Goal: Task Accomplishment & Management: Manage account settings

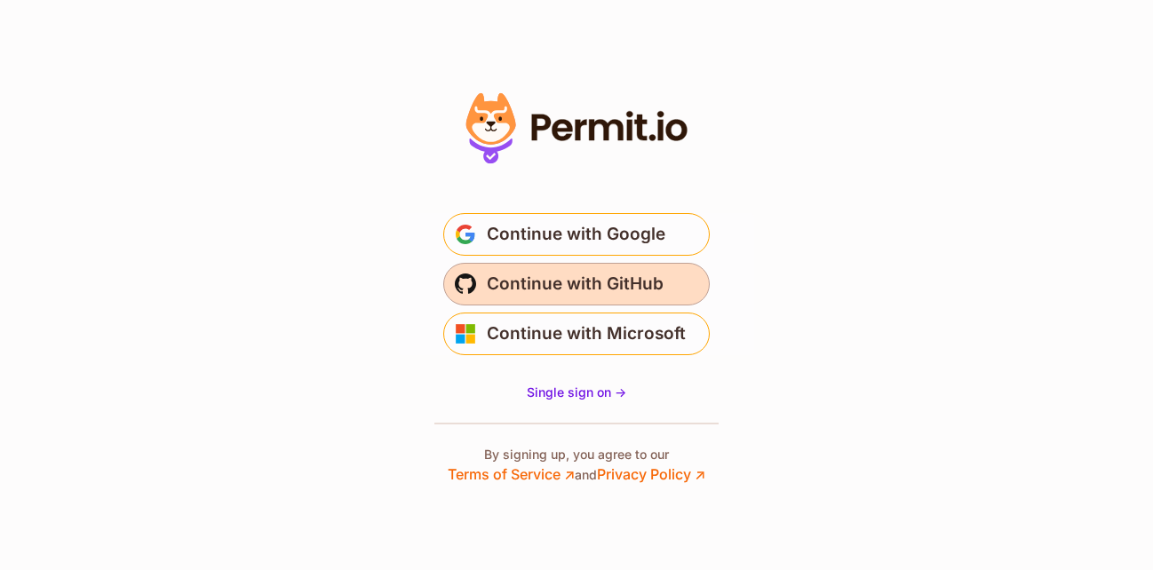
click at [555, 298] on span "Continue with GitHub" at bounding box center [575, 284] width 177 height 28
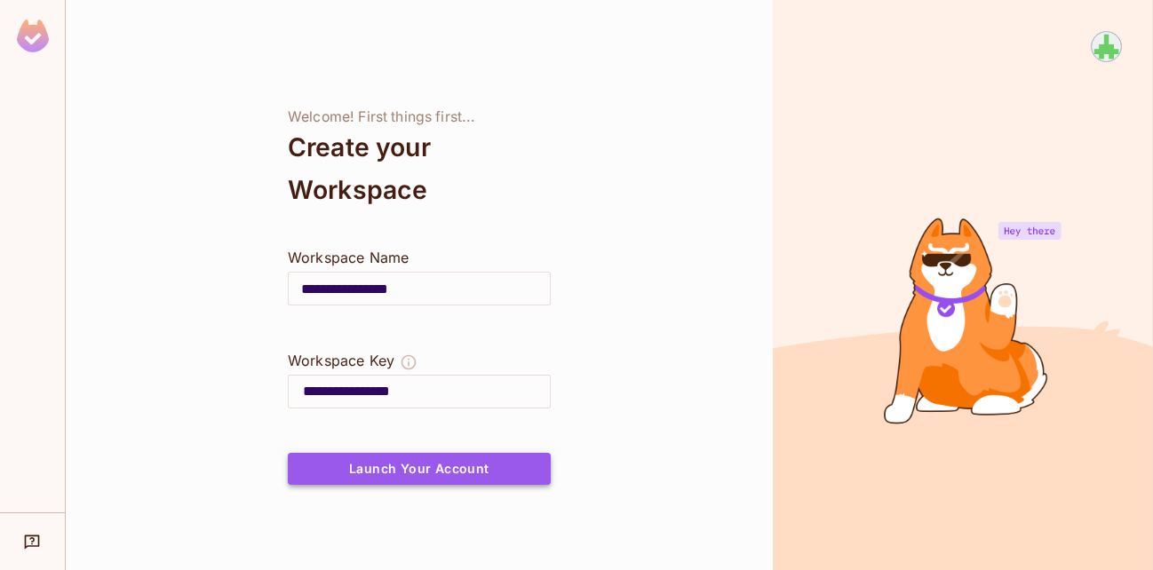
click at [422, 476] on button "Launch Your Account" at bounding box center [419, 469] width 263 height 32
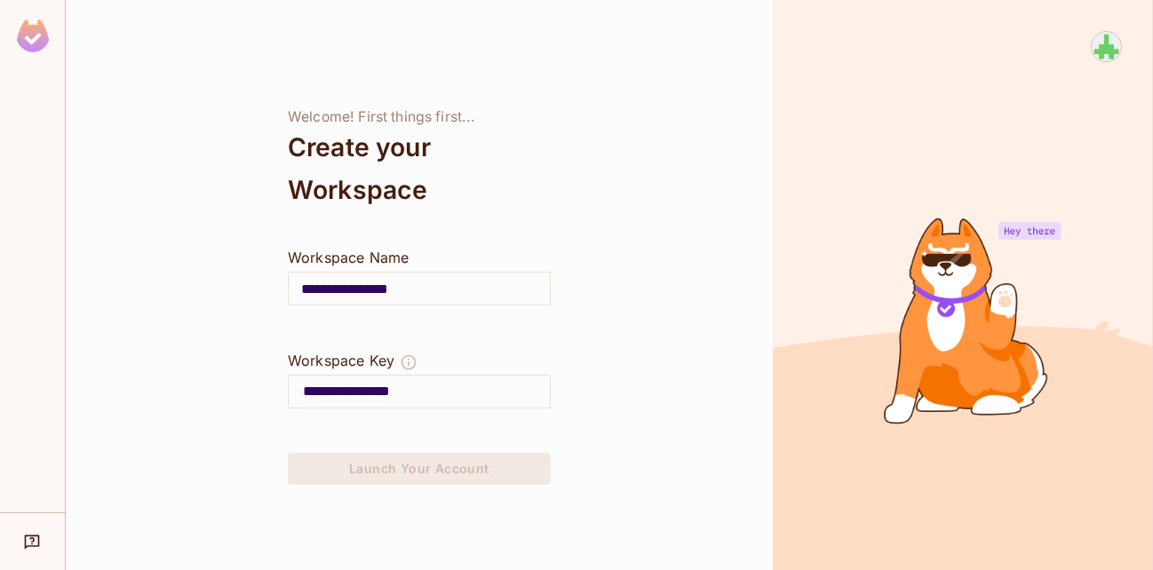
click at [400, 402] on input "**********" at bounding box center [426, 392] width 247 height 28
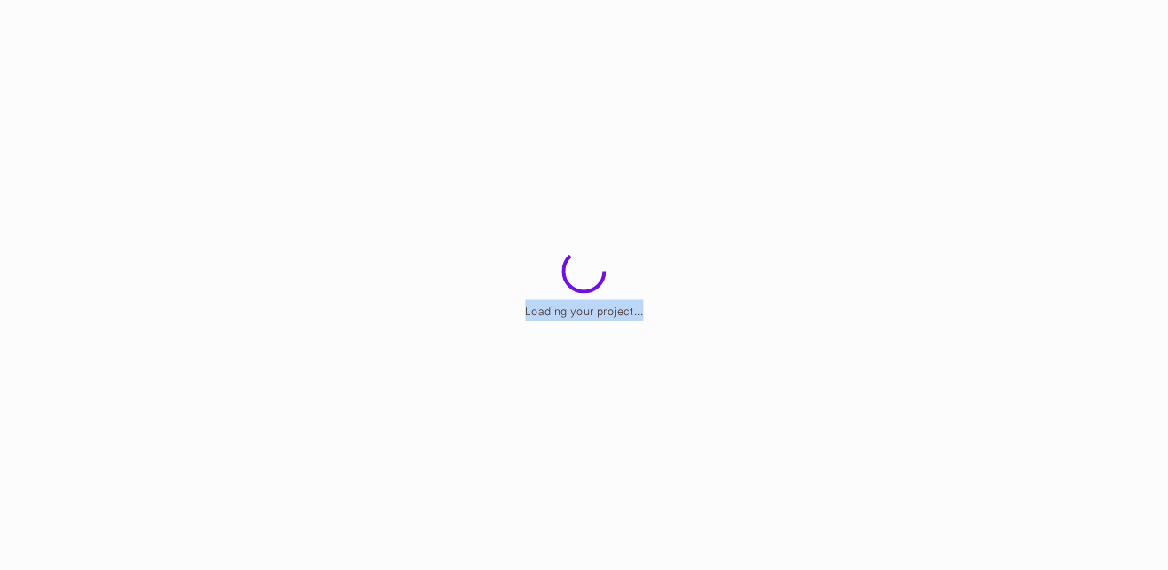
click at [400, 1] on html "Loading your project..." at bounding box center [584, 0] width 1168 height 1
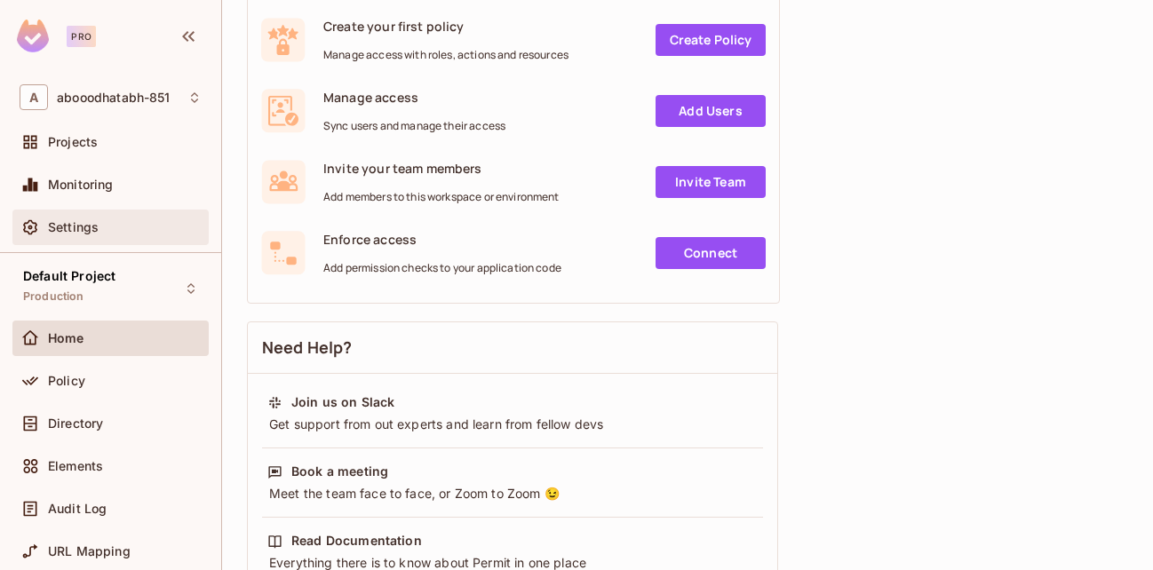
click at [79, 244] on div "Settings" at bounding box center [110, 228] width 196 height 36
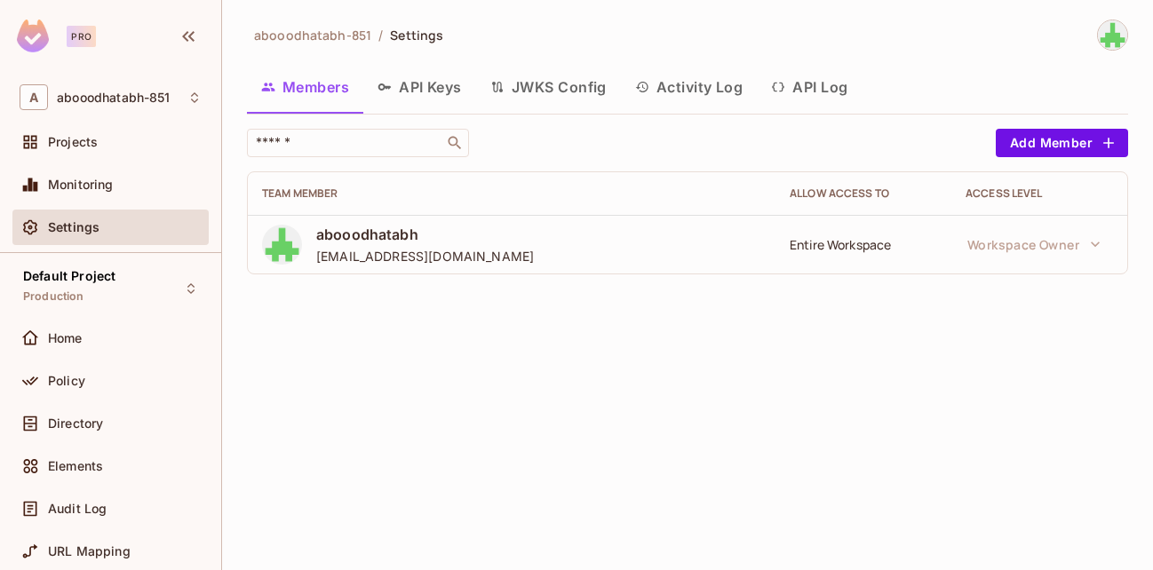
click at [432, 103] on button "API Keys" at bounding box center [419, 87] width 113 height 44
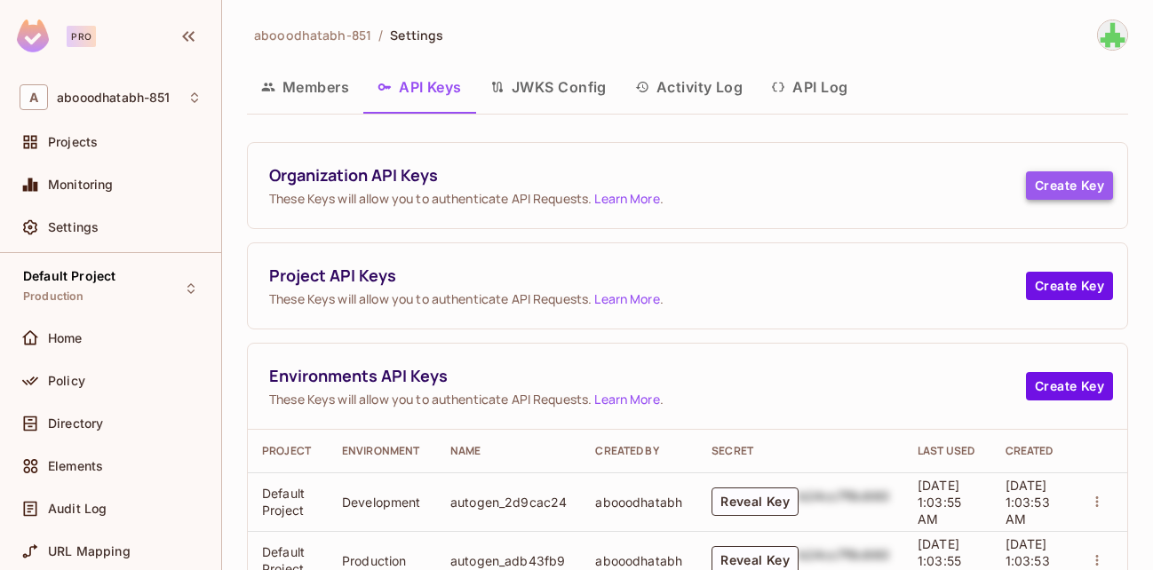
click at [1063, 193] on button "Create Key" at bounding box center [1069, 185] width 87 height 28
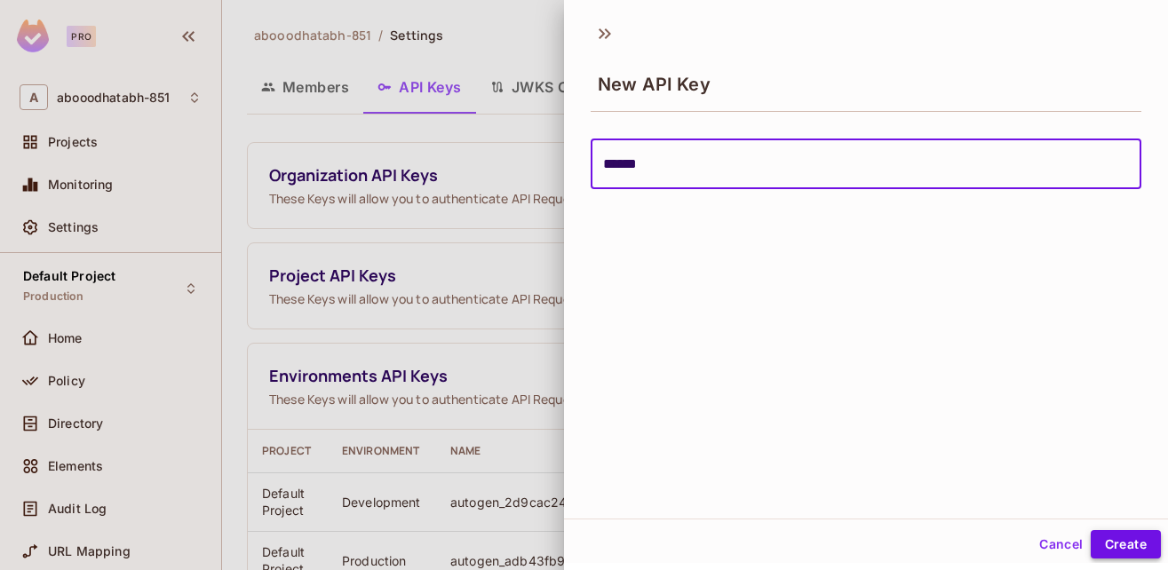
type input "******"
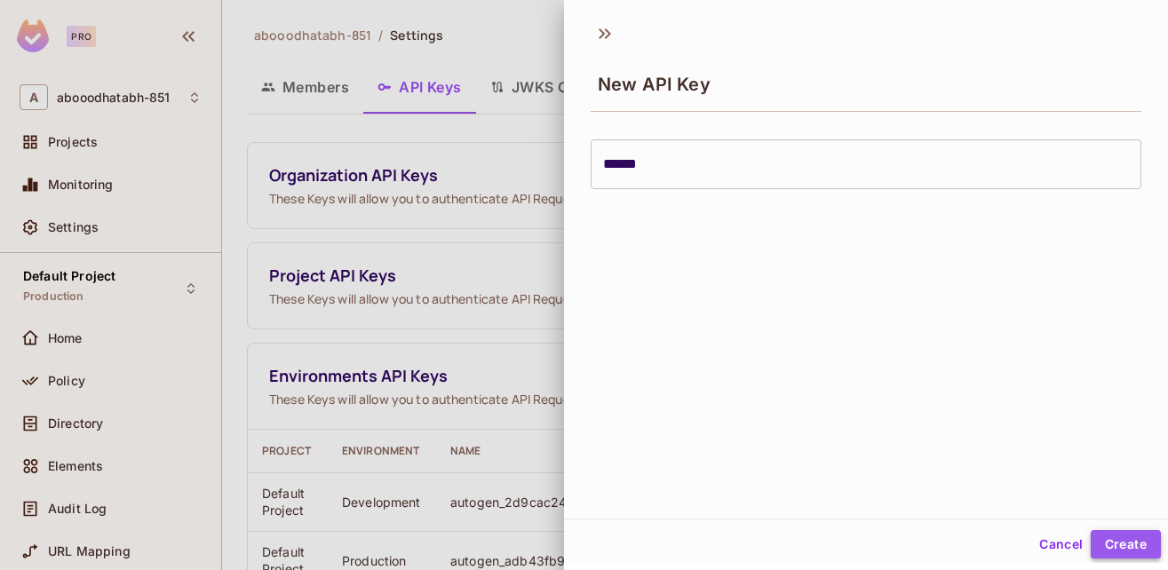
click at [1106, 545] on button "Create" at bounding box center [1126, 544] width 70 height 28
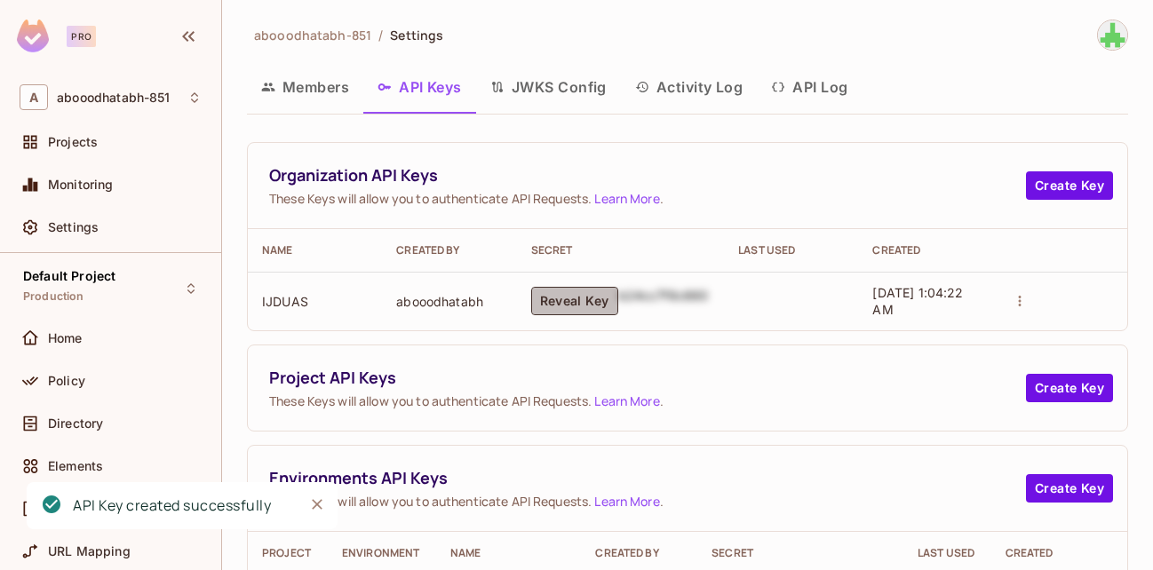
click at [564, 306] on button "Reveal Key" at bounding box center [574, 301] width 87 height 28
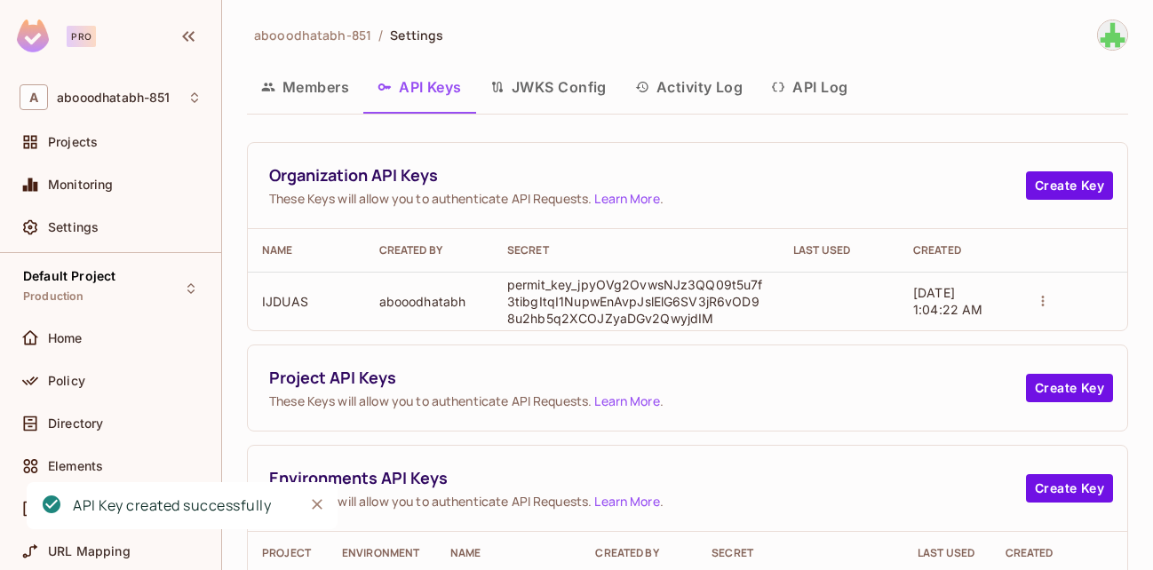
click at [564, 306] on p "permit_key_jpyOVg2OvwsNJz3QQ09t5u7f3tibgItqI1NupwEnAvpJslElG6SV3jR6vOD98u2hb5q2…" at bounding box center [636, 301] width 258 height 51
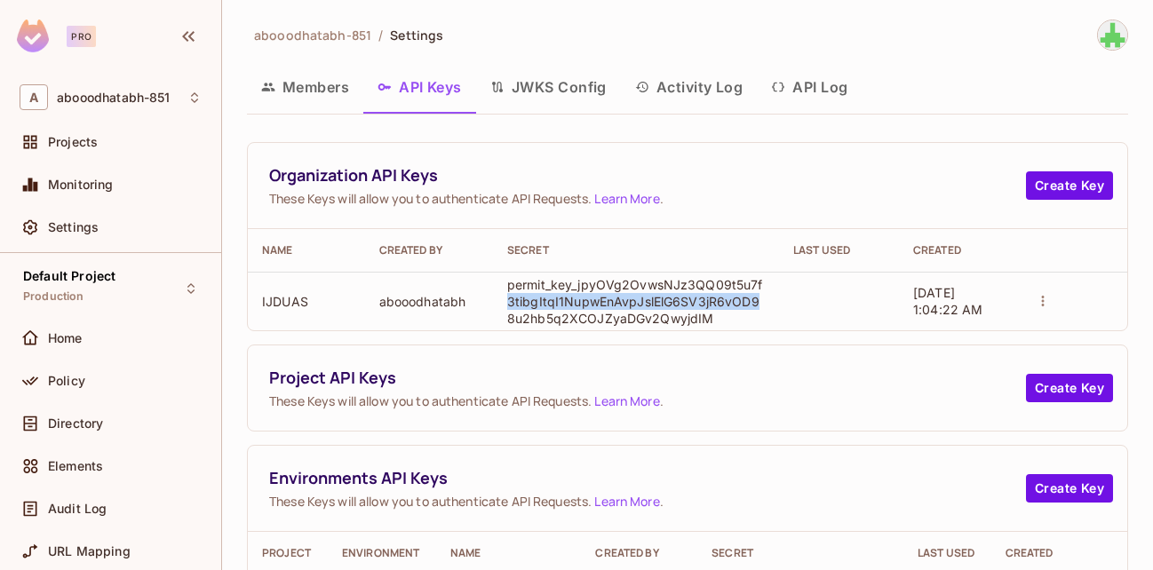
click at [564, 306] on p "permit_key_jpyOVg2OvwsNJz3QQ09t5u7f3tibgItqI1NupwEnAvpJslElG6SV3jR6vOD98u2hb5q2…" at bounding box center [636, 301] width 258 height 51
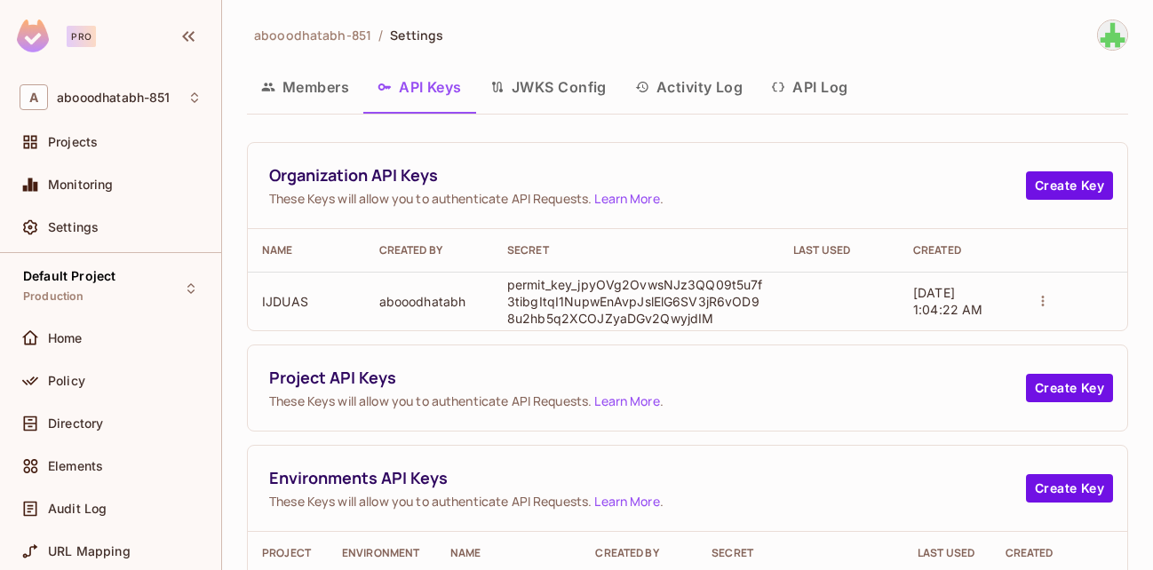
click at [564, 306] on p "permit_key_jpyOVg2OvwsNJz3QQ09t5u7f3tibgItqI1NupwEnAvpJslElG6SV3jR6vOD98u2hb5q2…" at bounding box center [636, 301] width 258 height 51
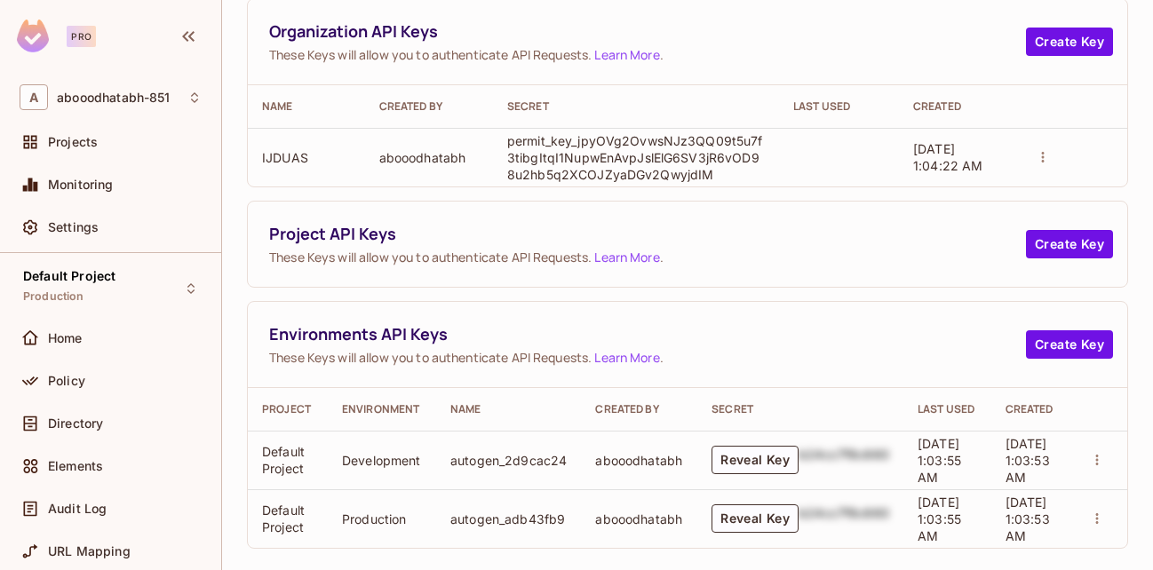
scroll to position [177, 0]
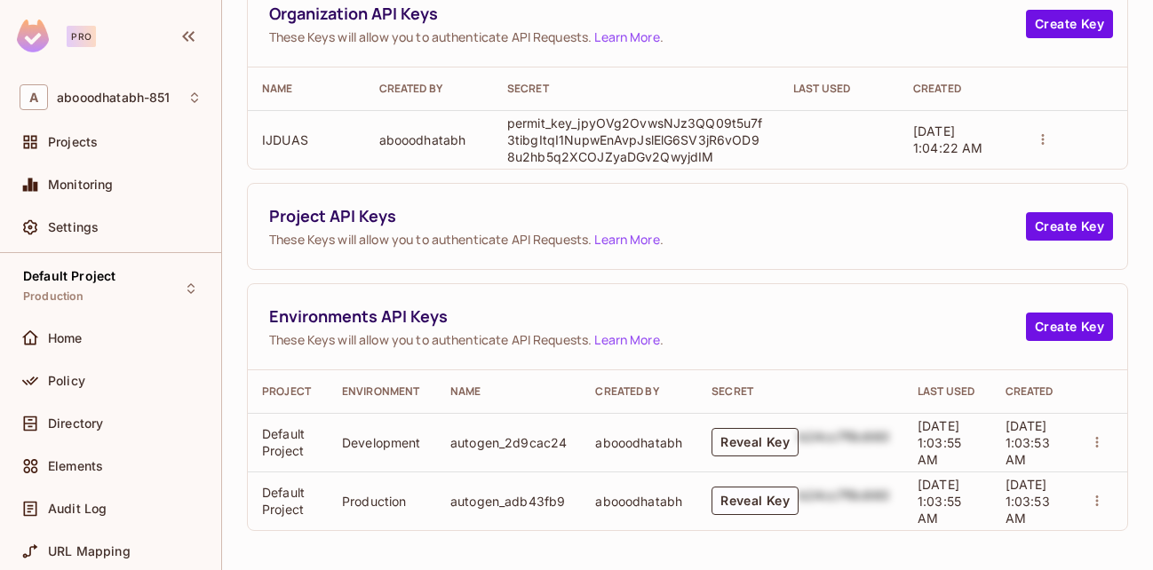
click at [728, 433] on button "Reveal Key" at bounding box center [755, 442] width 87 height 28
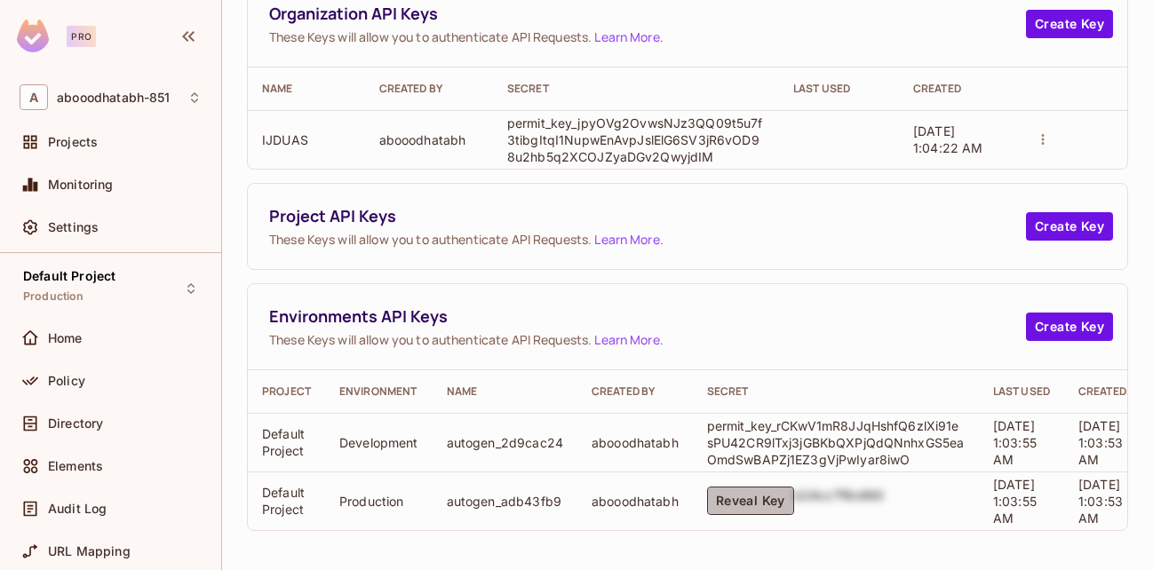
click at [758, 487] on button "Reveal Key" at bounding box center [750, 501] width 87 height 28
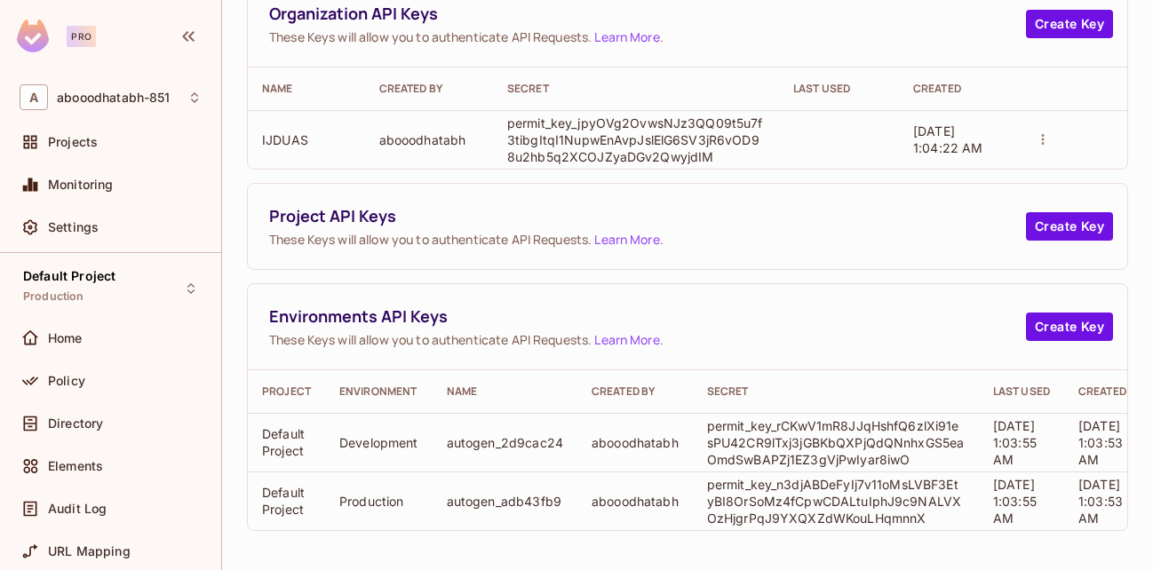
click at [799, 438] on p "permit_key_rCKwV1mR8JJqHshfQ6zlXi91esPU42CR9lTxj3jGBKbQXPjQdQNnhxGS5eaOmdSwBAPZ…" at bounding box center [836, 443] width 258 height 51
drag, startPoint x: 783, startPoint y: 512, endPoint x: 875, endPoint y: 512, distance: 92.4
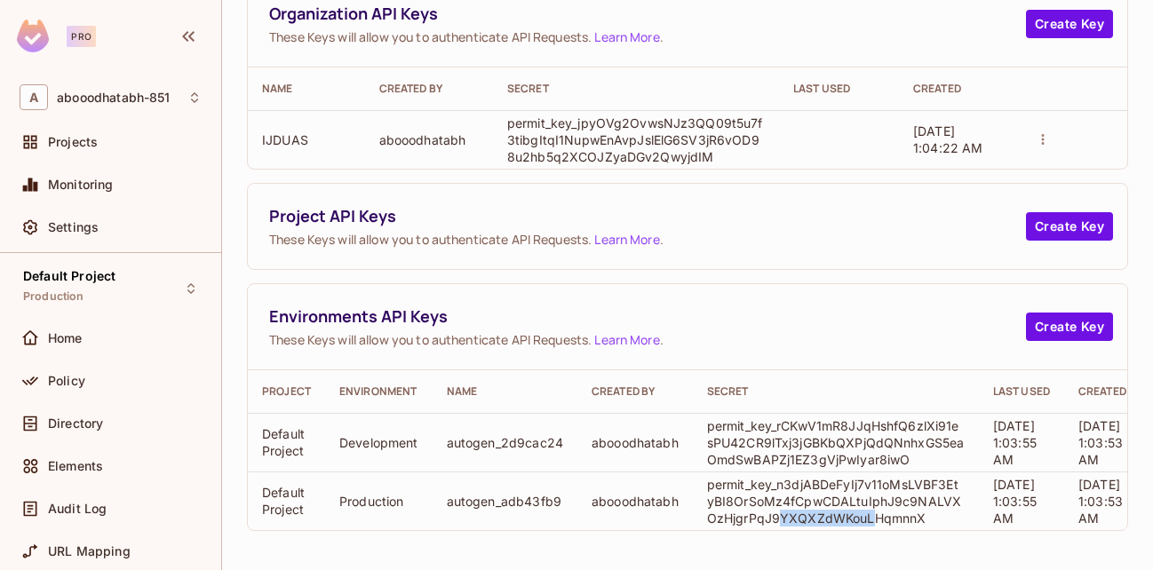
click at [875, 512] on td "permit_key_n3djABDeFyIj7v11oMsLVBF3EtyBI8OrSoMz4fCpwCDALtuIphJ9c9NALVXOzHjgrPqJ…" at bounding box center [836, 501] width 286 height 59
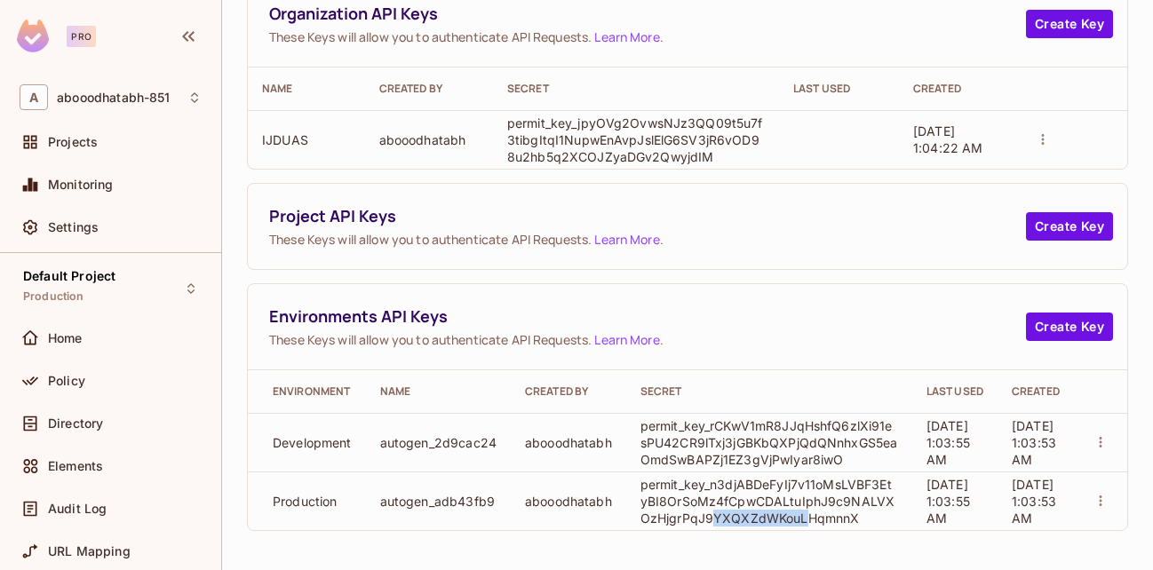
scroll to position [0, 0]
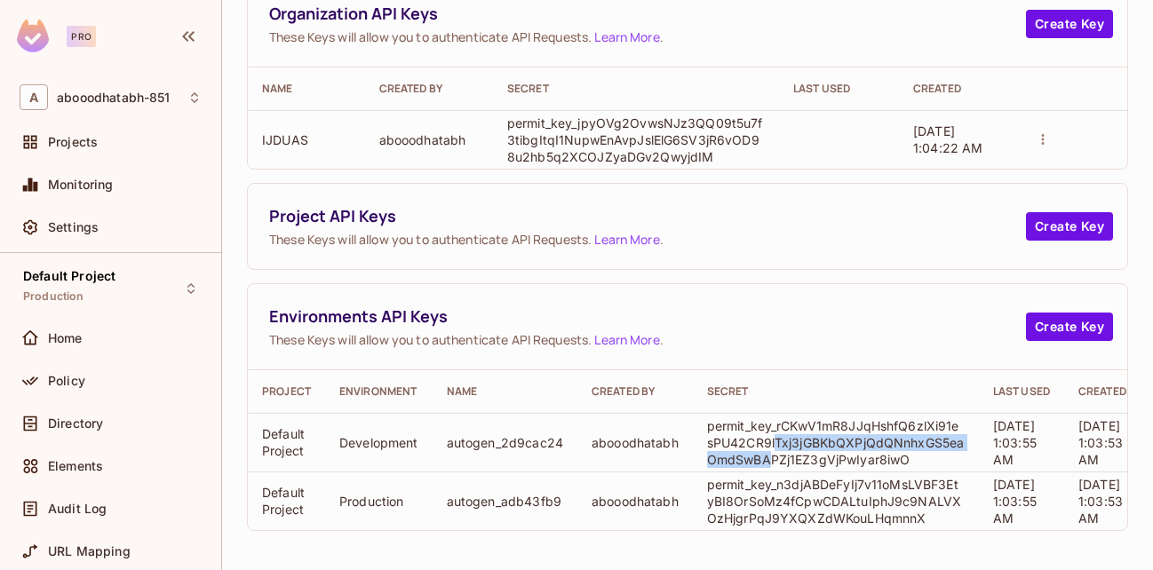
click at [774, 437] on p "permit_key_rCKwV1mR8JJqHshfQ6zlXi91esPU42CR9lTxj3jGBKbQXPjQdQNnhxGS5eaOmdSwBAPZ…" at bounding box center [836, 443] width 258 height 51
click at [780, 426] on p "permit_key_rCKwV1mR8JJqHshfQ6zlXi91esPU42CR9lTxj3jGBKbQXPjQdQNnhxGS5eaOmdSwBAPZ…" at bounding box center [836, 443] width 258 height 51
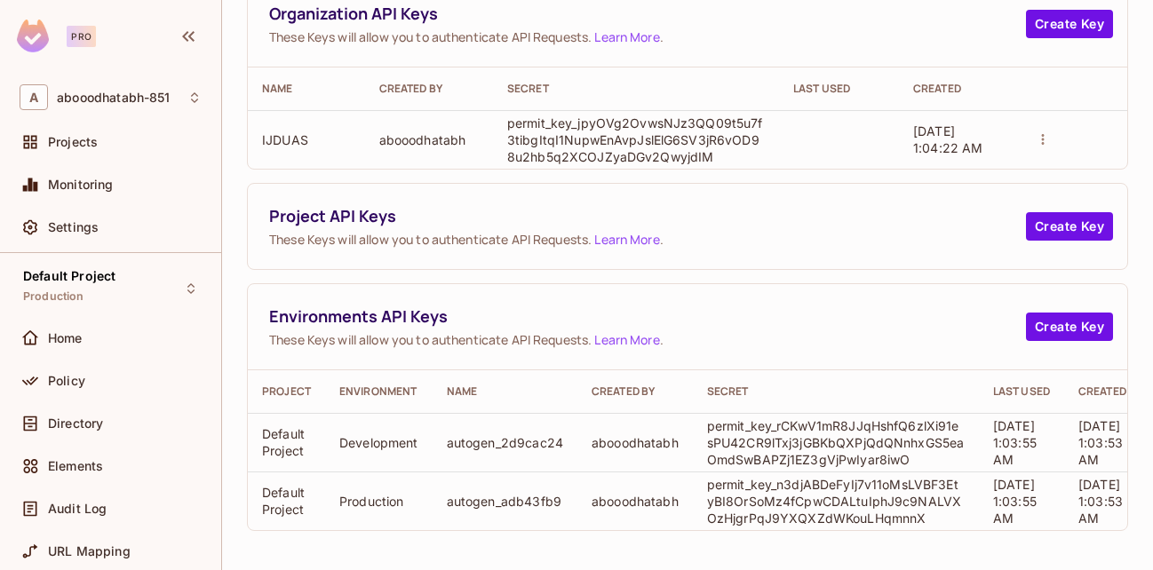
click at [780, 426] on p "permit_key_rCKwV1mR8JJqHshfQ6zlXi91esPU42CR9lTxj3jGBKbQXPjQdQNnhxGS5eaOmdSwBAPZ…" at bounding box center [836, 443] width 258 height 51
